Goal: Task Accomplishment & Management: Use online tool/utility

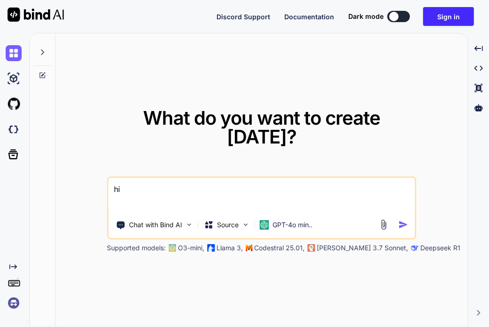
click at [17, 304] on img at bounding box center [14, 303] width 16 height 16
click at [8, 104] on img at bounding box center [14, 104] width 16 height 16
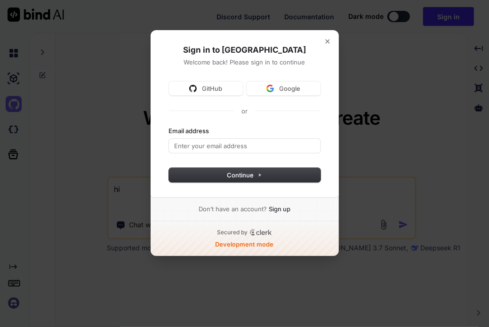
click at [185, 133] on label "Email address" at bounding box center [189, 130] width 40 height 8
click at [185, 139] on input "Email address" at bounding box center [244, 146] width 151 height 14
click at [187, 141] on input "Email address" at bounding box center [244, 146] width 151 height 14
type input "[EMAIL_ADDRESS][DOMAIN_NAME]"
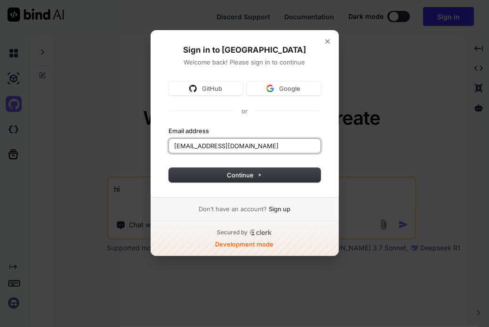
click at [169, 126] on button "submit" at bounding box center [169, 126] width 0 height 0
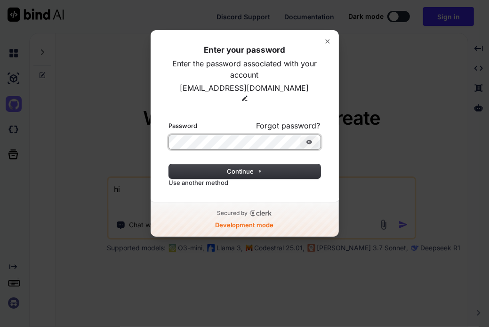
click at [169, 120] on button "submit" at bounding box center [169, 120] width 0 height 0
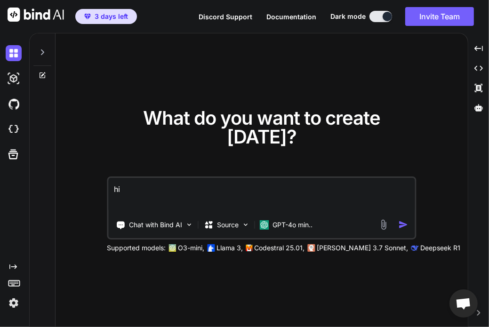
click at [403, 220] on img "button" at bounding box center [403, 225] width 10 height 10
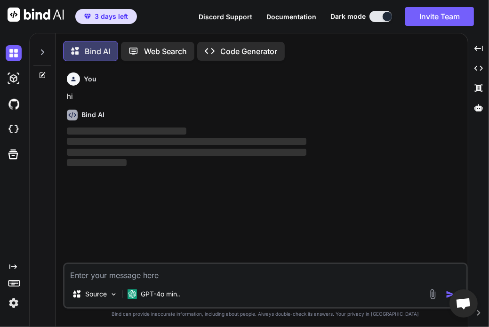
scroll to position [4, 0]
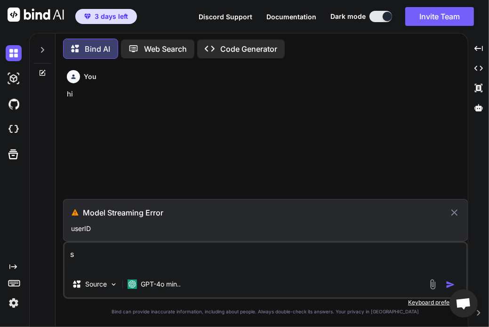
type textarea "s"
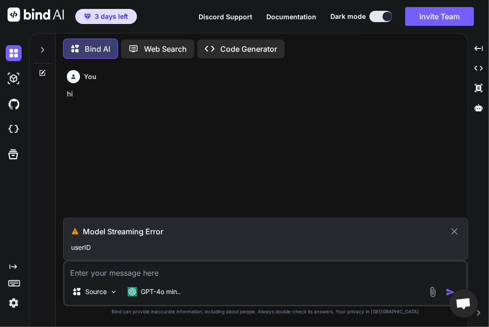
click at [337, 238] on div "Model Streaming Error userID" at bounding box center [265, 239] width 404 height 42
click at [174, 235] on h3 "Model Streaming Error" at bounding box center [265, 231] width 365 height 11
click at [274, 270] on textarea at bounding box center [265, 269] width 402 height 17
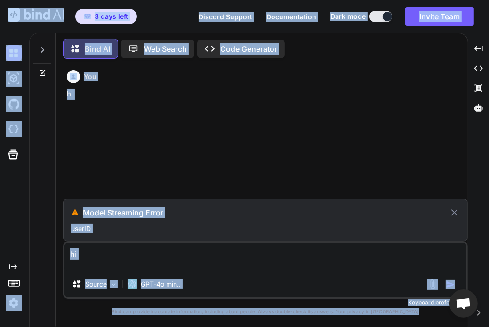
click at [225, 248] on textarea "hi" at bounding box center [265, 257] width 402 height 28
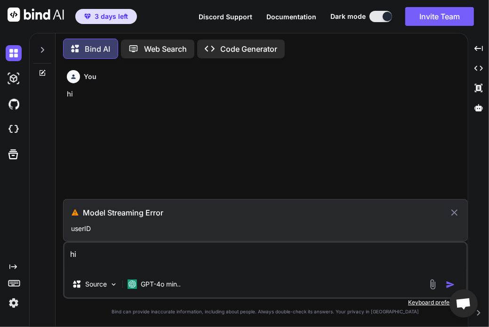
type textarea "h"
click at [147, 47] on p "Web Search" at bounding box center [165, 48] width 43 height 11
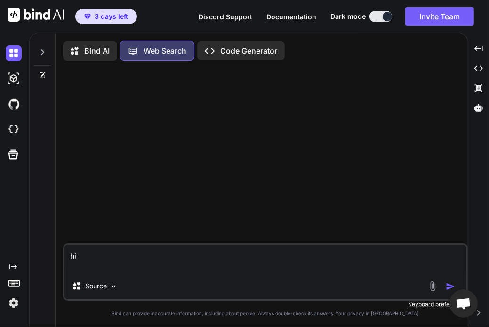
scroll to position [4, 0]
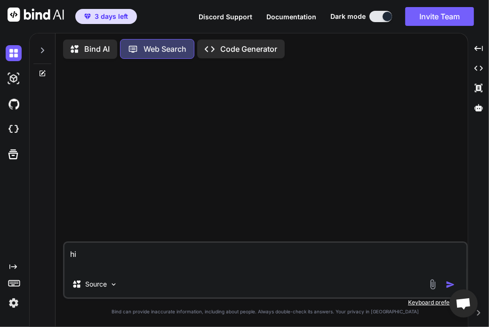
click at [95, 50] on p "Bind AI" at bounding box center [96, 48] width 25 height 11
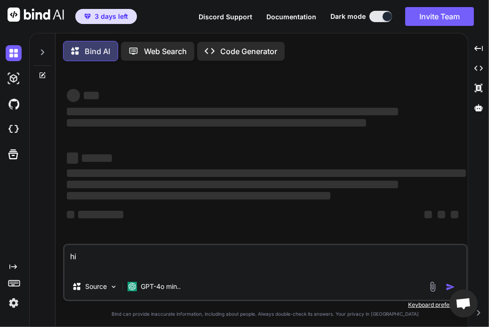
click at [245, 55] on p "Code Generator" at bounding box center [248, 51] width 57 height 11
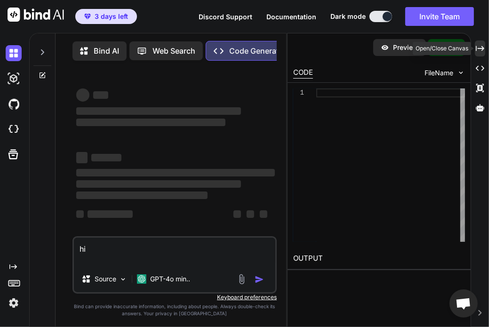
click at [478, 51] on icon "Created with Pixso." at bounding box center [479, 48] width 8 height 8
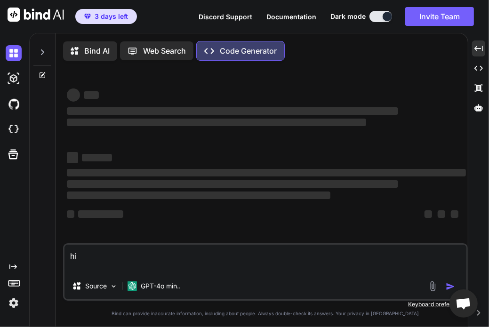
click at [44, 51] on icon at bounding box center [43, 52] width 8 height 8
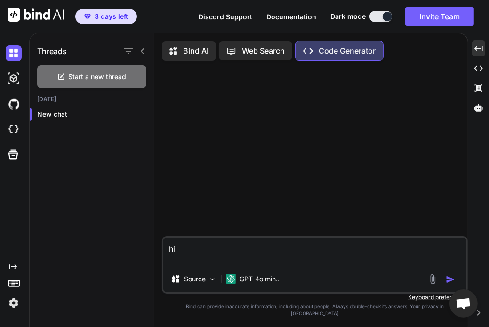
click at [44, 51] on h1 "Threads" at bounding box center [52, 51] width 30 height 11
click at [77, 75] on span "Start a new thread" at bounding box center [98, 76] width 58 height 9
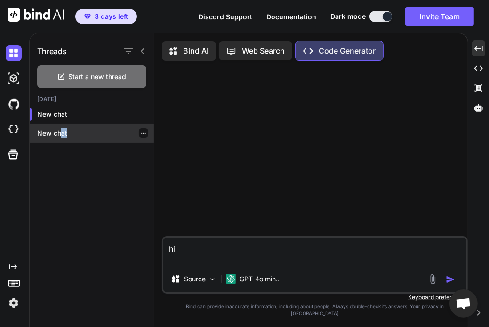
drag, startPoint x: 62, startPoint y: 143, endPoint x: 75, endPoint y: 131, distance: 18.3
click at [75, 131] on div "[DATE] New chat New chat" at bounding box center [92, 121] width 124 height 52
click at [75, 131] on p "New chat" at bounding box center [95, 132] width 117 height 9
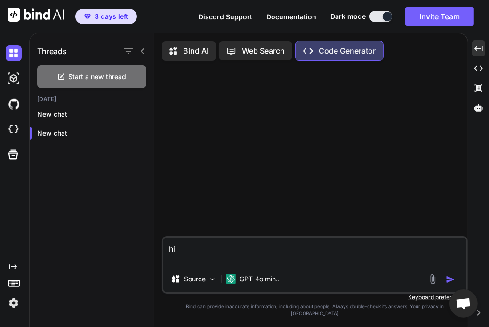
click at [142, 51] on icon at bounding box center [143, 51] width 8 height 8
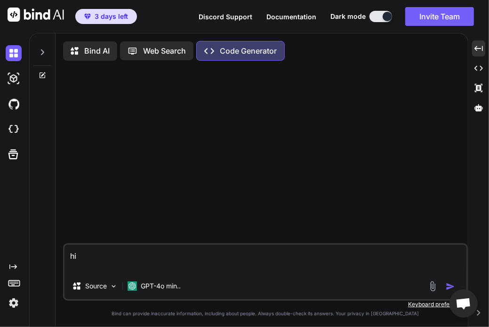
click at [16, 302] on img at bounding box center [14, 303] width 16 height 16
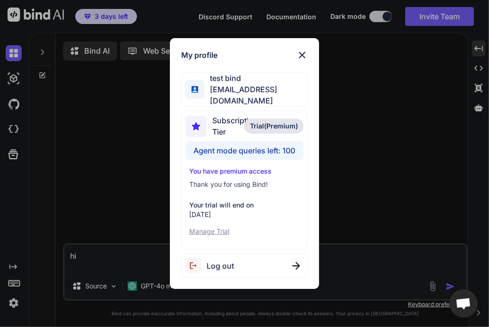
click at [298, 55] on img at bounding box center [301, 54] width 11 height 11
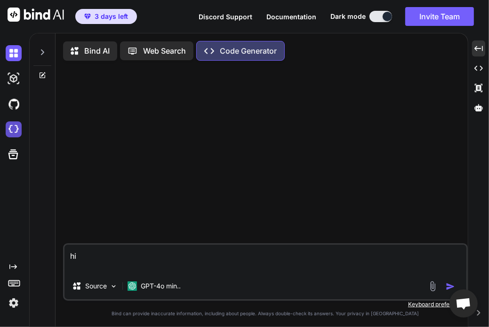
click at [19, 127] on img at bounding box center [14, 129] width 16 height 16
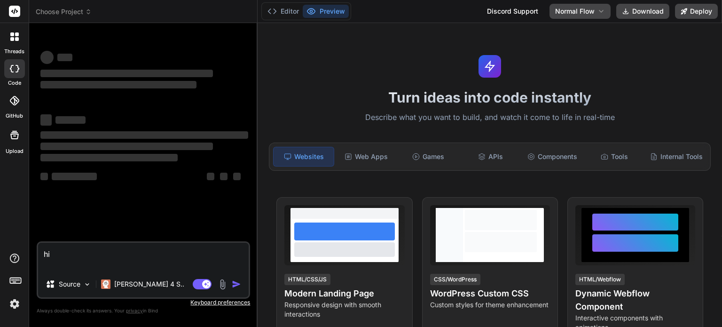
click at [126, 96] on div "‌ ‌ ‌ ‌ ‌ ‌ ‌ ‌ ‌ ‌ ‌ ‌ ‌ ‌" at bounding box center [144, 121] width 208 height 151
click at [130, 96] on div "‌ ‌ ‌ ‌ ‌ ‌ ‌ ‌ ‌ ‌ ‌ ‌ ‌ ‌" at bounding box center [144, 121] width 208 height 151
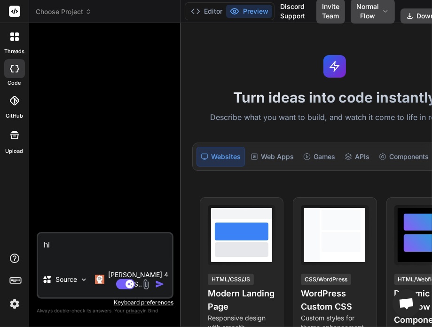
click at [15, 35] on icon at bounding box center [17, 34] width 4 height 4
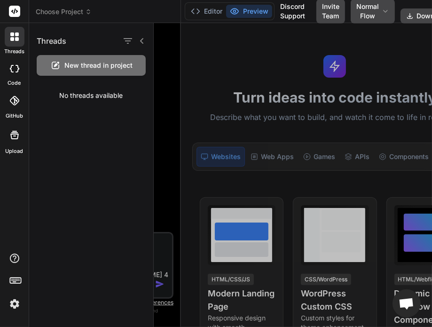
click at [96, 64] on span "New thread in project" at bounding box center [99, 65] width 68 height 9
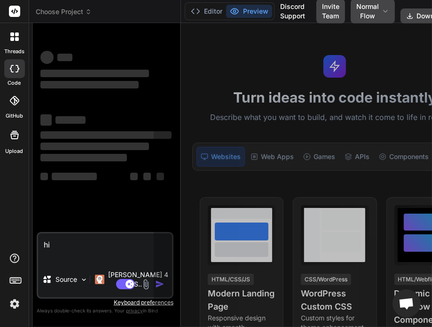
scroll to position [9, 0]
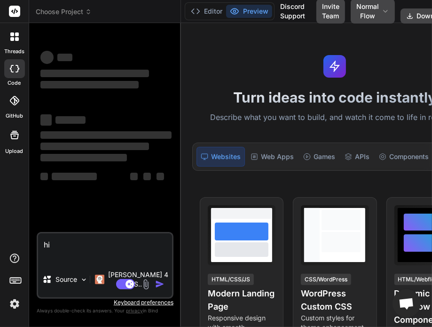
click at [17, 31] on div at bounding box center [15, 37] width 20 height 20
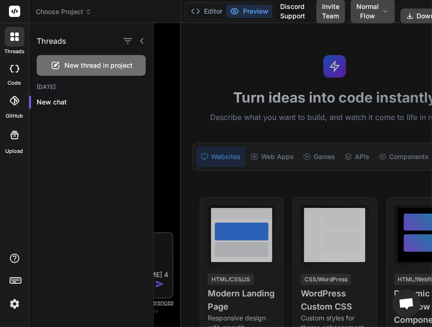
click at [17, 31] on div at bounding box center [15, 37] width 20 height 20
click at [168, 62] on div at bounding box center [293, 175] width 278 height 304
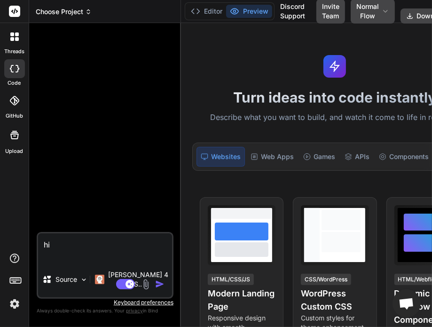
click at [82, 8] on span "Choose Project" at bounding box center [64, 11] width 56 height 9
type textarea "x"
click at [78, 9] on span "Choose Project" at bounding box center [64, 11] width 56 height 9
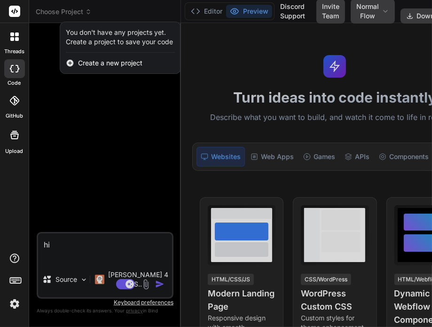
click at [111, 68] on span "Create a new project" at bounding box center [110, 62] width 64 height 9
type textarea "x"
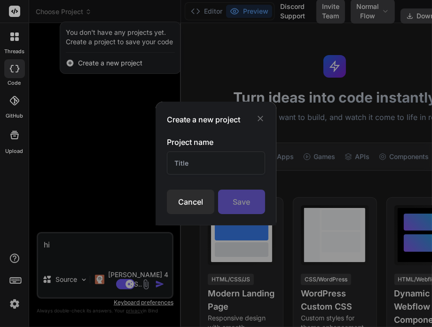
click at [202, 169] on input "text" at bounding box center [216, 162] width 98 height 23
type input "new"
drag, startPoint x: 229, startPoint y: 188, endPoint x: 245, endPoint y: 211, distance: 27.1
click at [245, 211] on div "Project name new Cancel Save" at bounding box center [216, 175] width 98 height 78
click at [245, 211] on div "Save" at bounding box center [241, 202] width 47 height 24
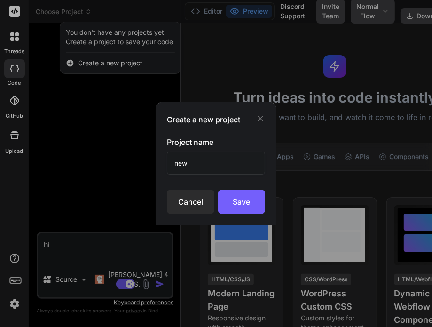
click at [149, 135] on div "Create a new project Project name new Cancel Save" at bounding box center [216, 163] width 432 height 327
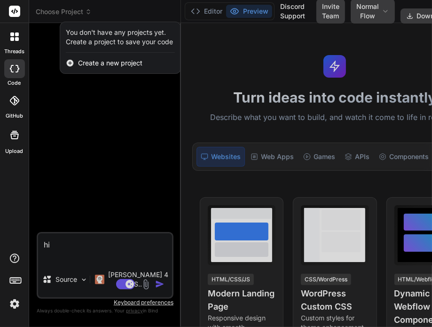
click at [84, 143] on div at bounding box center [216, 163] width 432 height 327
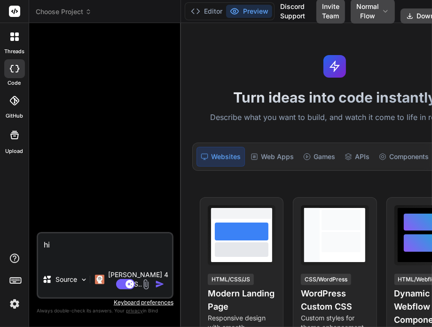
click at [11, 307] on img at bounding box center [15, 304] width 16 height 16
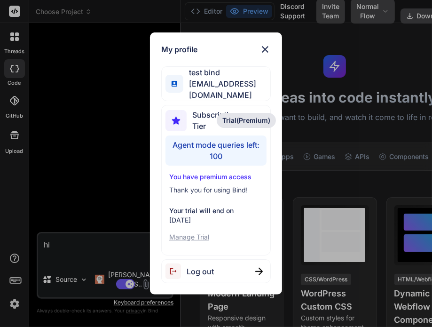
click at [206, 266] on span "Log out" at bounding box center [200, 271] width 27 height 11
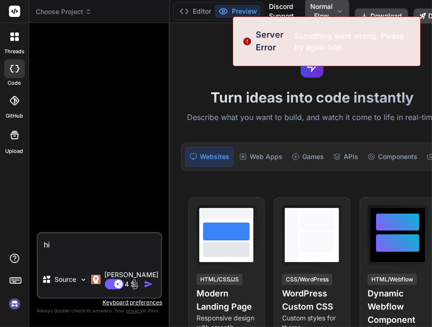
type textarea "x"
